Goal: Task Accomplishment & Management: Use online tool/utility

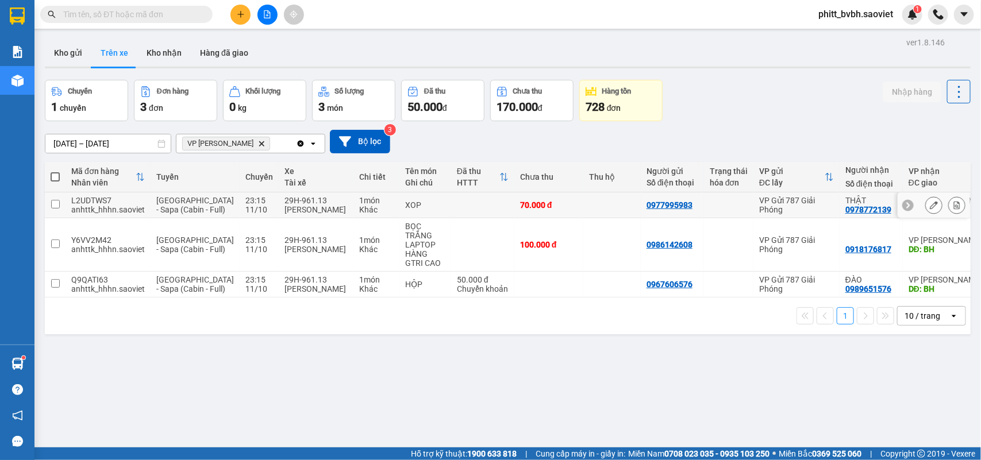
click at [451, 210] on td at bounding box center [482, 206] width 63 height 26
checkbox input "true"
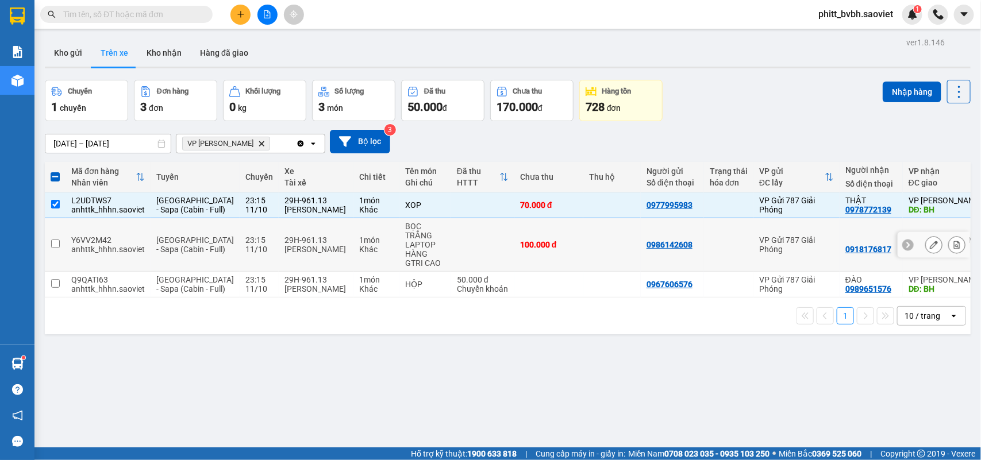
click at [451, 259] on td at bounding box center [482, 244] width 63 height 53
checkbox input "true"
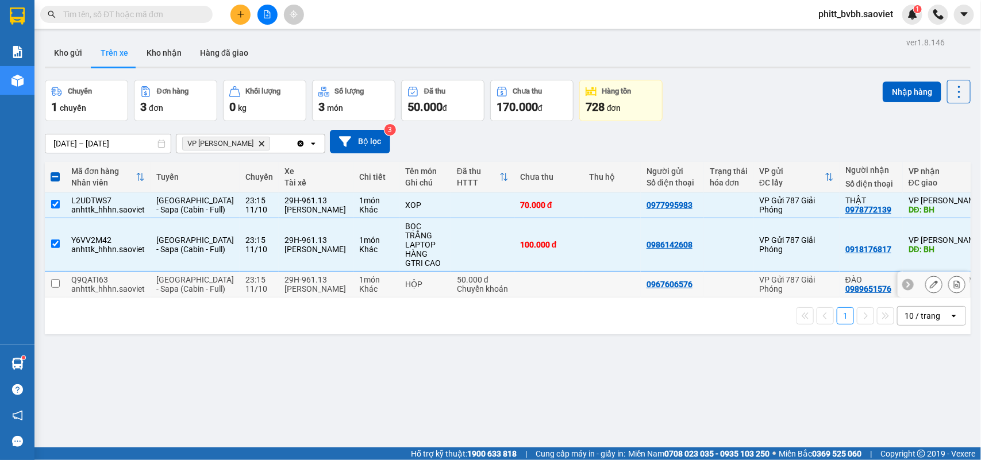
drag, startPoint x: 428, startPoint y: 290, endPoint x: 452, endPoint y: 291, distance: 23.6
click at [457, 285] on div "50.000 đ" at bounding box center [483, 279] width 52 height 9
checkbox input "true"
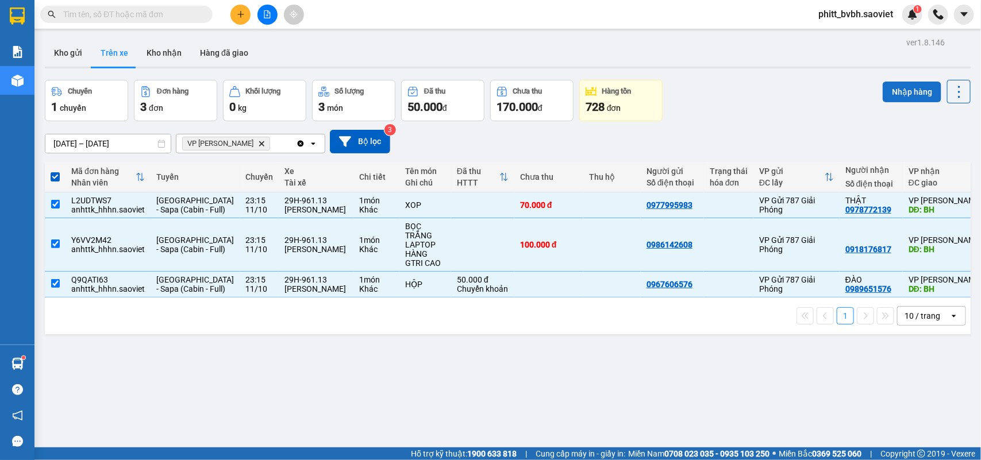
click at [914, 92] on button "Nhập hàng" at bounding box center [912, 92] width 59 height 21
